Goal: Task Accomplishment & Management: Use online tool/utility

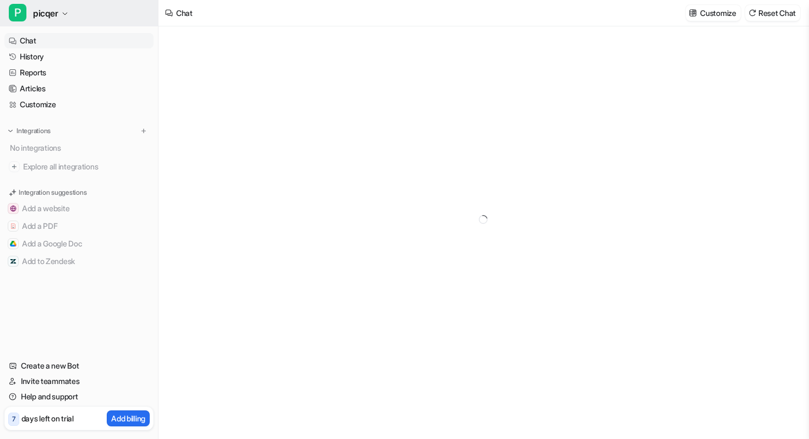
type textarea "**********"
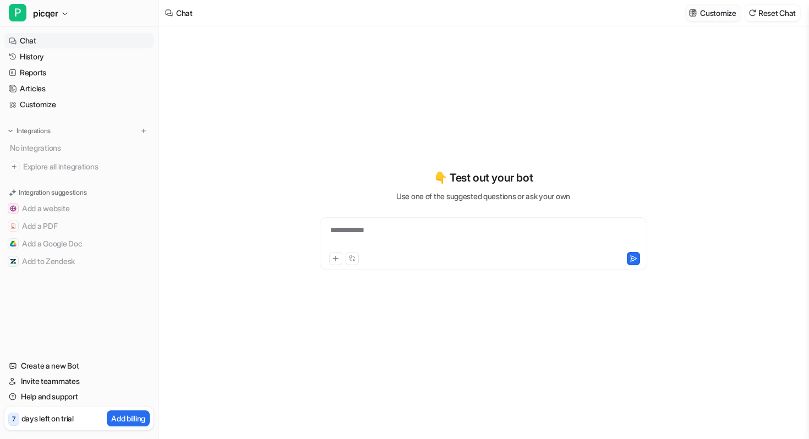
click at [710, 12] on p "Customize" at bounding box center [718, 13] width 36 height 12
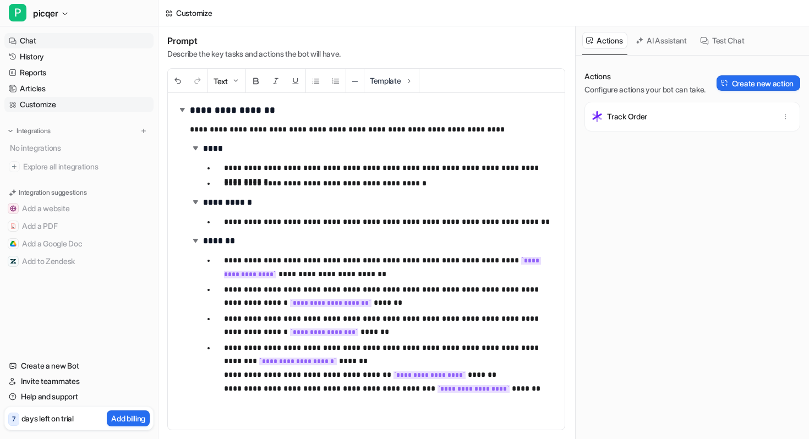
click at [56, 35] on link "Chat" at bounding box center [78, 40] width 149 height 15
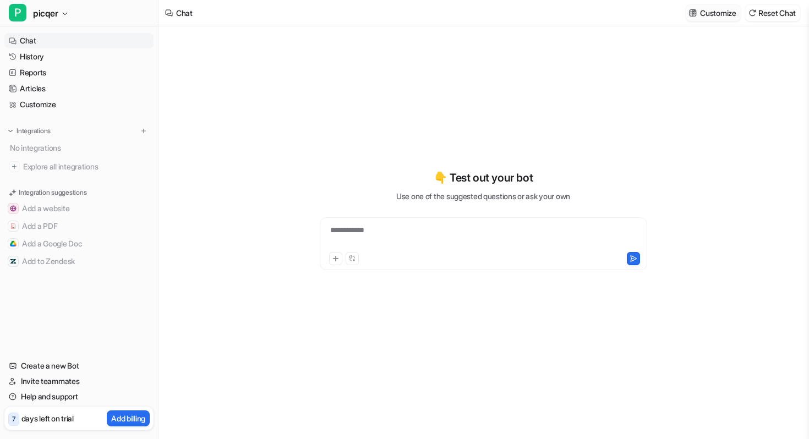
click at [723, 14] on p "Customize" at bounding box center [718, 13] width 36 height 12
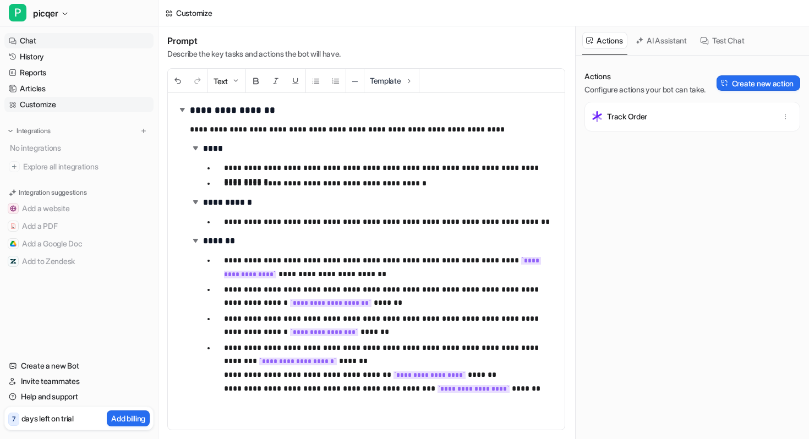
click at [60, 34] on link "Chat" at bounding box center [78, 40] width 149 height 15
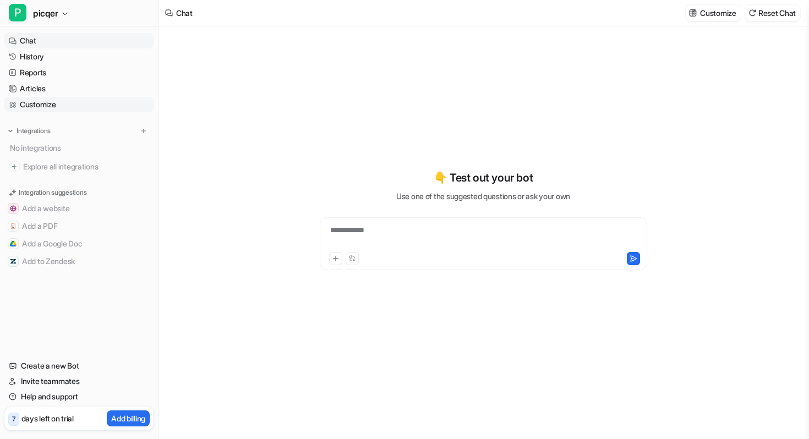
click at [50, 106] on link "Customize" at bounding box center [78, 104] width 149 height 15
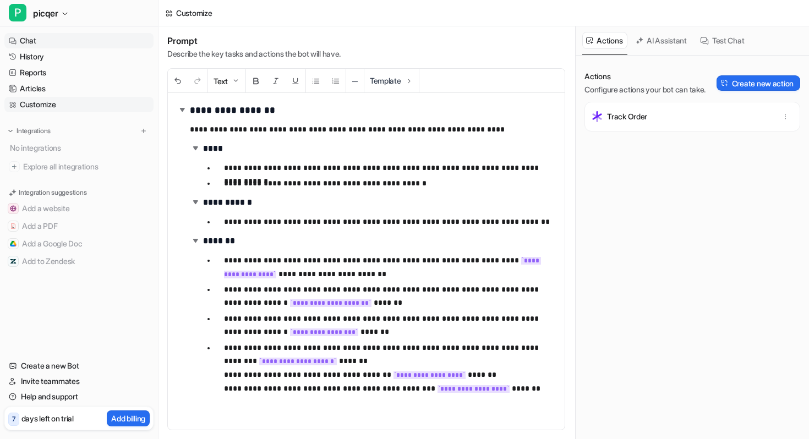
click at [45, 35] on link "Chat" at bounding box center [78, 40] width 149 height 15
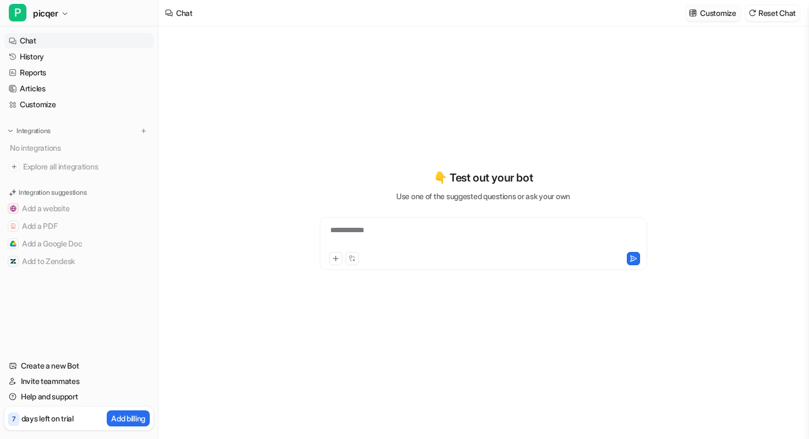
click at [723, 14] on p "Customize" at bounding box center [718, 13] width 36 height 12
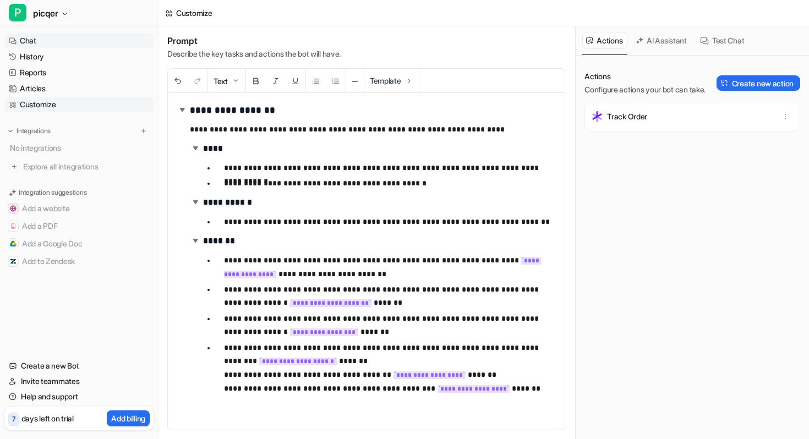
click at [42, 43] on link "Chat" at bounding box center [78, 40] width 149 height 15
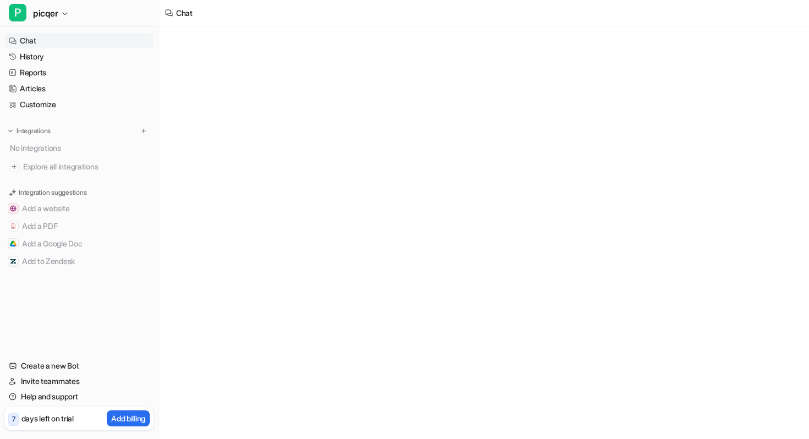
click at [42, 43] on link "Chat" at bounding box center [78, 40] width 149 height 15
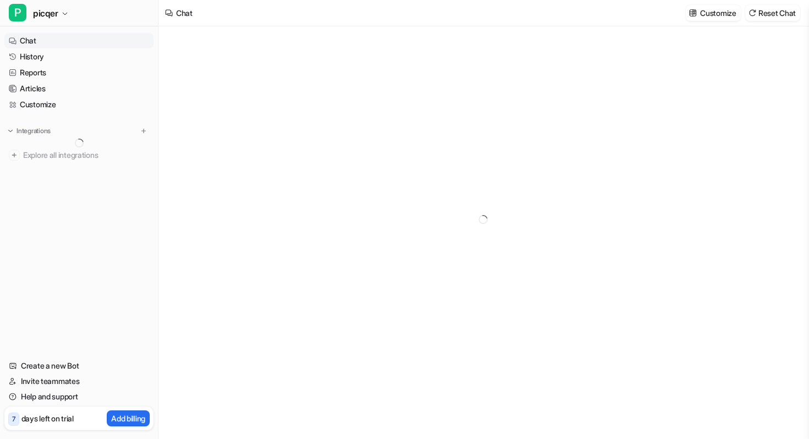
type textarea "**********"
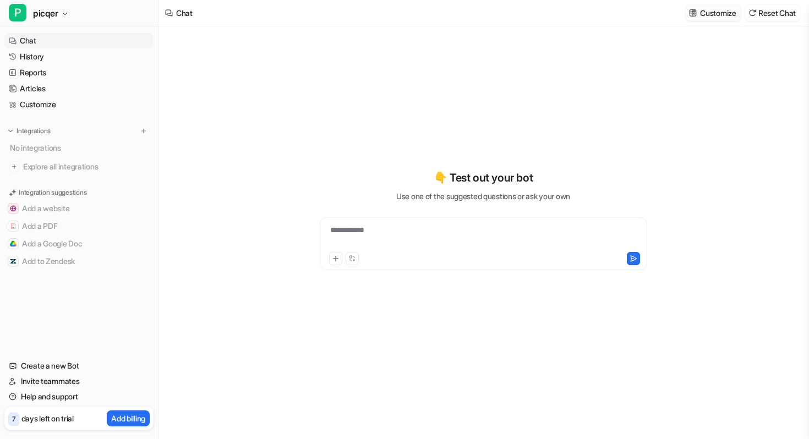
click at [708, 13] on p "Customize" at bounding box center [718, 13] width 36 height 12
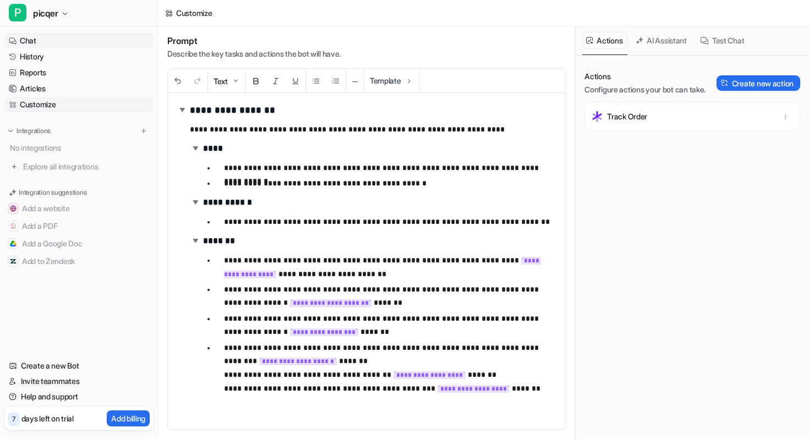
click at [52, 39] on link "Chat" at bounding box center [78, 40] width 149 height 15
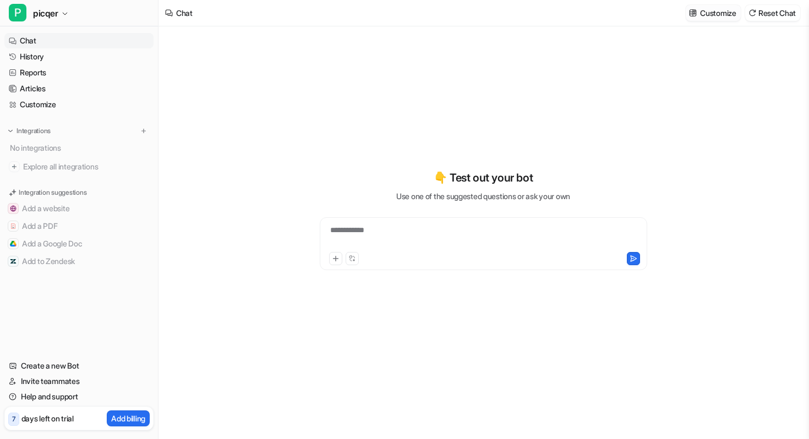
click at [715, 10] on p "Customize" at bounding box center [718, 13] width 36 height 12
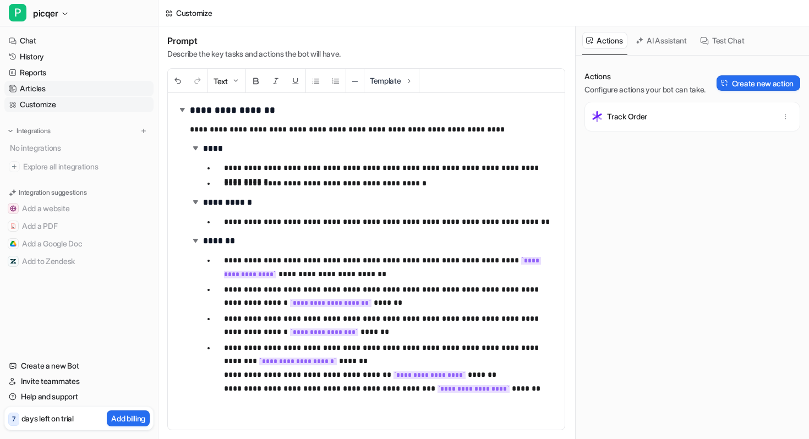
click at [51, 84] on link "Articles" at bounding box center [78, 88] width 149 height 15
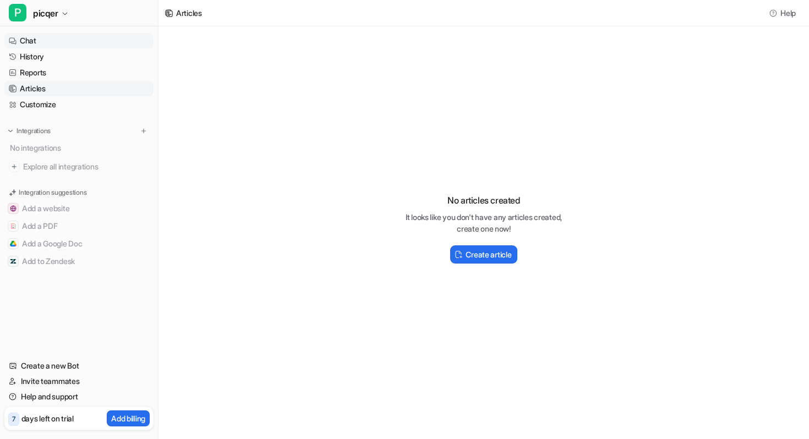
click at [35, 39] on link "Chat" at bounding box center [78, 40] width 149 height 15
